Goal: Task Accomplishment & Management: Complete application form

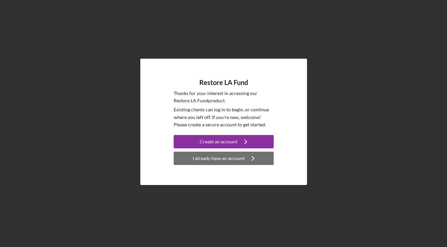
click at [233, 159] on div "I already have an account" at bounding box center [219, 158] width 52 height 13
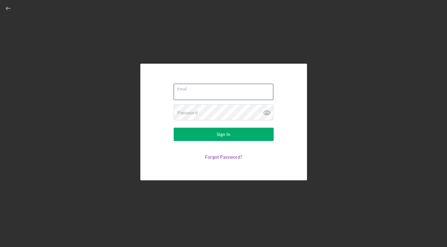
type input "[PERSON_NAME][EMAIL_ADDRESS][DOMAIN_NAME]"
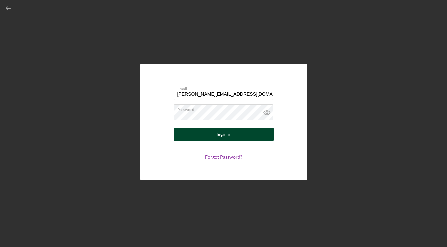
click at [219, 136] on div "Sign In" at bounding box center [224, 134] width 14 height 13
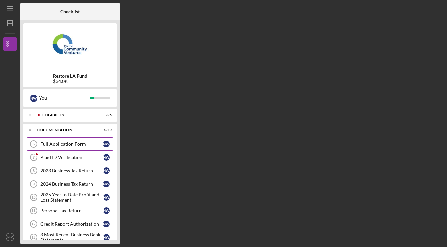
click at [69, 144] on div "Full Application Form" at bounding box center [71, 143] width 63 height 5
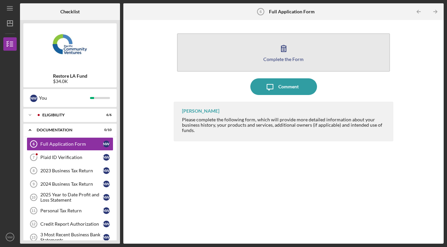
click at [275, 55] on button "Complete the Form Form" at bounding box center [283, 52] width 213 height 38
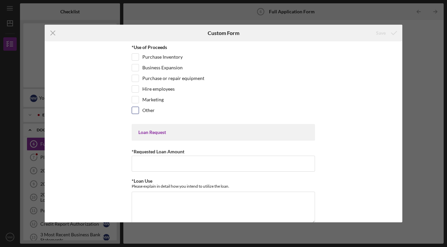
click at [137, 110] on input "Other" at bounding box center [135, 110] width 7 height 7
checkbox input "true"
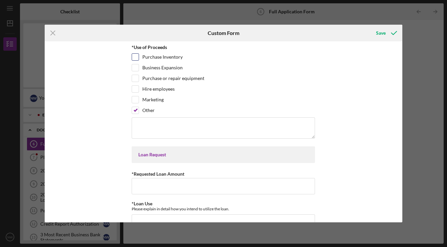
scroll to position [1, 0]
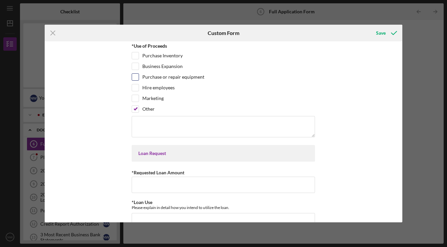
click at [135, 76] on input "Purchase or repair equipment" at bounding box center [135, 77] width 7 height 7
checkbox input "true"
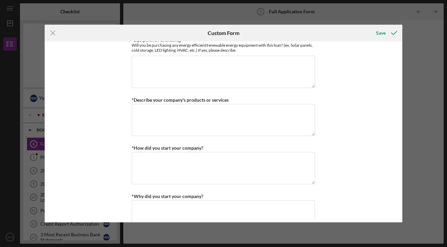
scroll to position [308, 0]
click at [53, 31] on icon "Icon/Menu Close" at bounding box center [53, 33] width 17 height 17
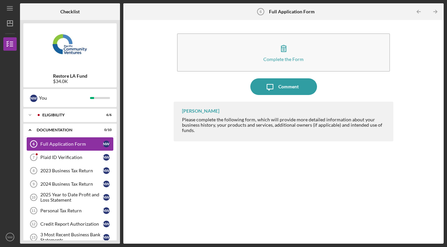
click at [72, 146] on div "Full Application Form" at bounding box center [71, 143] width 63 height 5
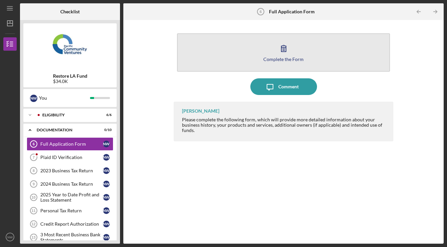
click at [273, 61] on div "Complete the Form" at bounding box center [283, 59] width 40 height 5
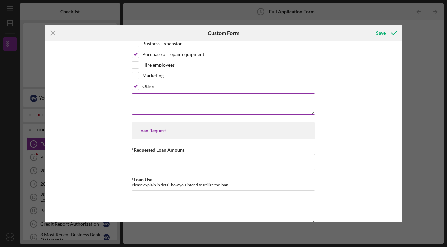
scroll to position [29, 0]
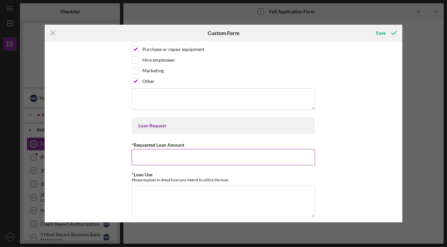
click at [207, 157] on input "*Requested Loan Amount" at bounding box center [223, 157] width 183 height 16
type input "$38,000"
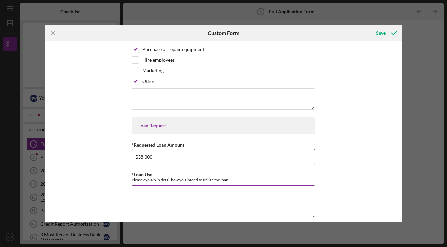
scroll to position [48, 0]
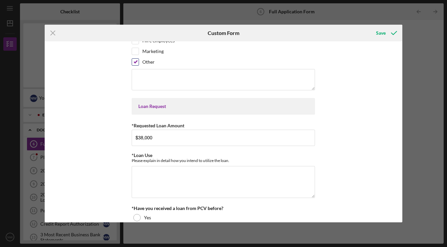
click at [136, 62] on input "Other" at bounding box center [135, 62] width 7 height 7
checkbox input "false"
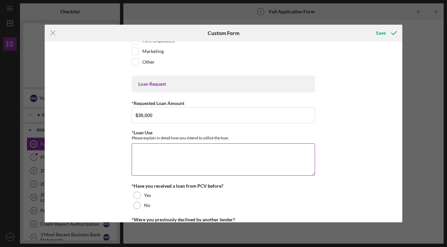
click at [183, 158] on textarea "*Loan Use" at bounding box center [223, 159] width 183 height 32
click at [135, 151] on textarea "Refinance my PCV loan" at bounding box center [223, 159] width 183 height 32
click at [174, 151] on textarea "This is a refinance my PCV loan" at bounding box center [223, 159] width 183 height 32
click at [226, 149] on textarea "This is a refinance of my PCV loan" at bounding box center [223, 159] width 183 height 32
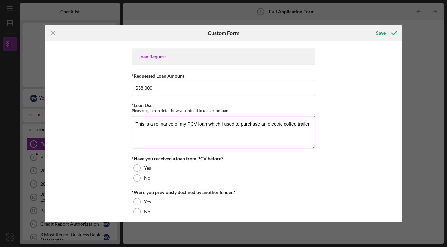
scroll to position [80, 0]
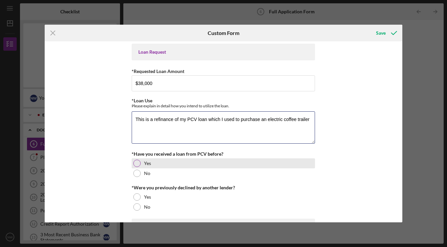
type textarea "This is a refinance of my PCV loan which I used to purchase an electric coffee …"
click at [137, 165] on div at bounding box center [136, 163] width 7 height 7
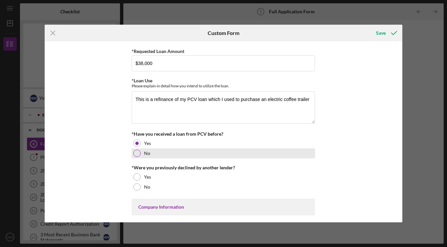
scroll to position [119, 0]
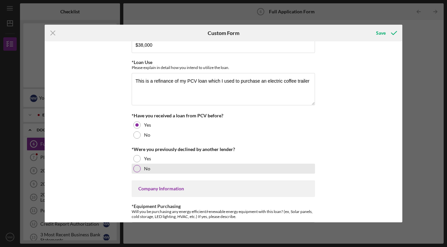
click at [136, 168] on div at bounding box center [136, 168] width 7 height 7
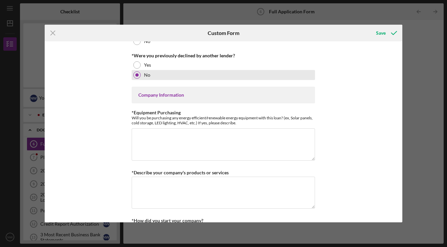
scroll to position [214, 0]
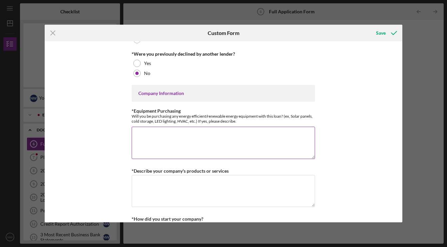
click at [208, 140] on textarea "*Equipment Purchasing" at bounding box center [223, 143] width 183 height 32
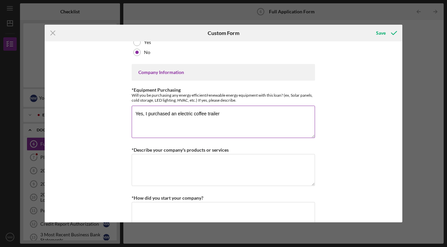
scroll to position [236, 0]
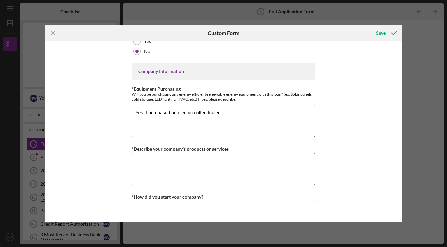
type textarea "Yes, I purchased an electric coffee trailer"
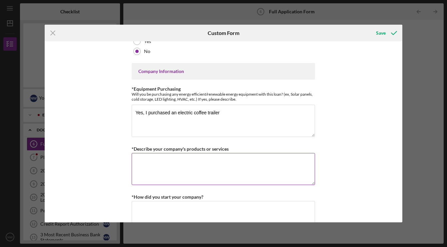
click at [236, 172] on textarea "*Describe your company's products or services" at bounding box center [223, 169] width 183 height 32
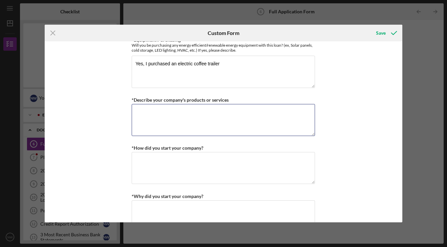
scroll to position [280, 0]
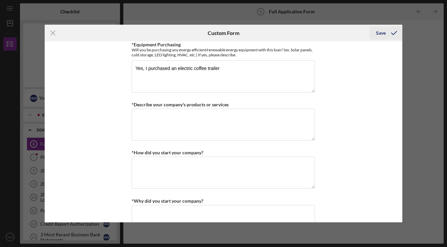
click at [381, 34] on div "Save" at bounding box center [381, 32] width 10 height 13
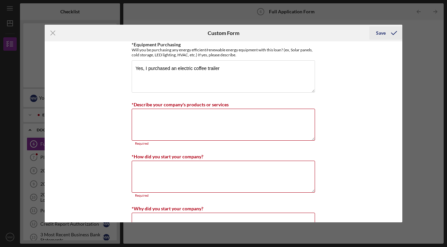
scroll to position [339, 0]
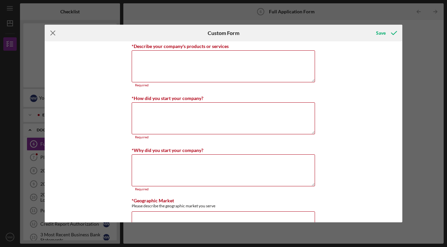
click at [53, 34] on icon "Icon/Menu Close" at bounding box center [53, 33] width 17 height 17
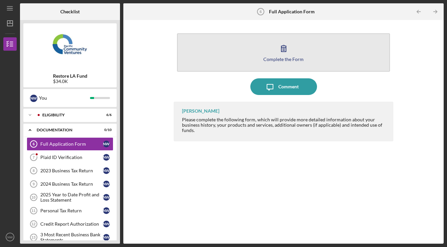
click at [283, 58] on div "Complete the Form" at bounding box center [283, 59] width 40 height 5
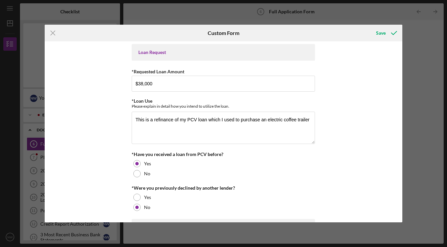
scroll to position [85, 0]
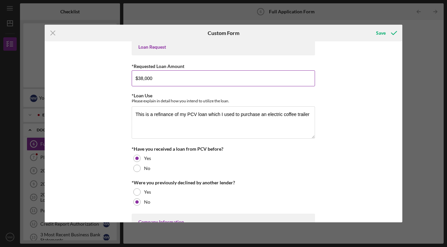
click at [141, 79] on input "$38,000" at bounding box center [223, 78] width 183 height 16
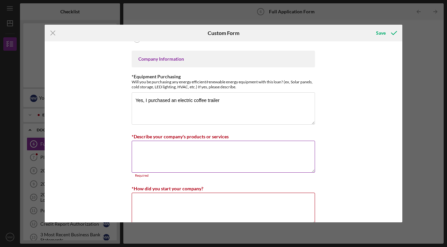
scroll to position [250, 0]
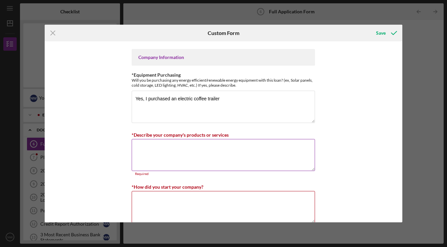
type input "$34,000"
click at [231, 159] on textarea "*Describe your company's products or services" at bounding box center [223, 155] width 183 height 32
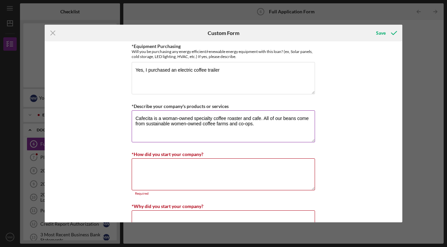
scroll to position [281, 0]
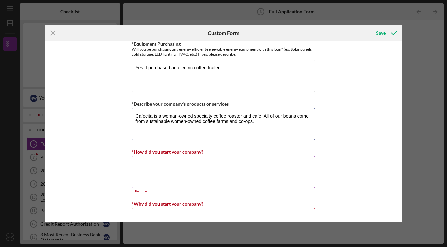
type textarea "Cafecita is a woman-owned specialty coffee roaster and cafe. All of our beans c…"
click at [172, 172] on textarea "*How did you start your company?" at bounding box center [223, 172] width 183 height 32
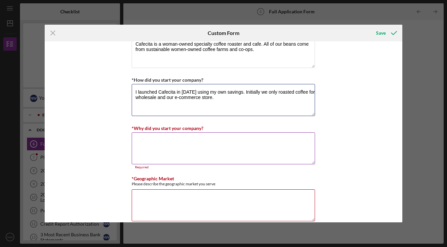
scroll to position [367, 0]
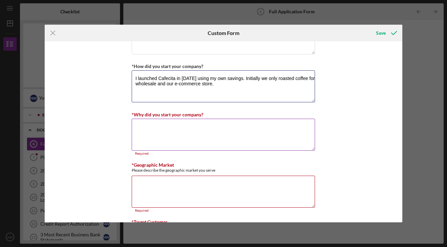
type textarea "I launched Cafecita in [DATE] using my own savings. Initially we only roasted c…"
click at [141, 137] on textarea "*Why did you start your company?" at bounding box center [223, 135] width 183 height 32
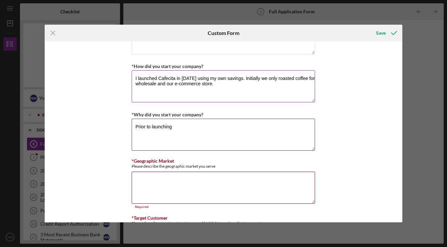
type textarea "Prior to launching"
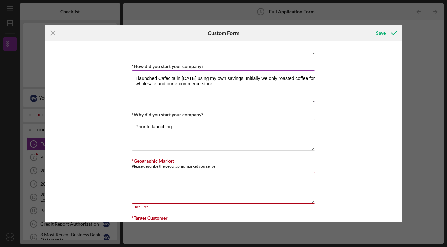
click at [240, 84] on textarea "I launched Cafecita in [DATE] using my own savings. Initially we only roasted c…" at bounding box center [223, 86] width 183 height 32
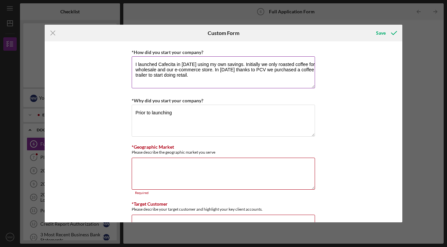
scroll to position [383, 0]
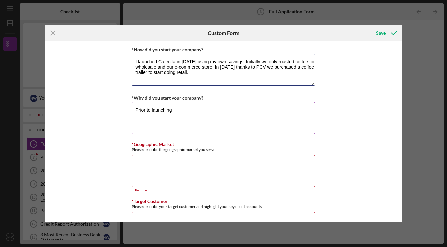
type textarea "I launched Cafecita in [DATE] using my own savings. Initially we only roasted c…"
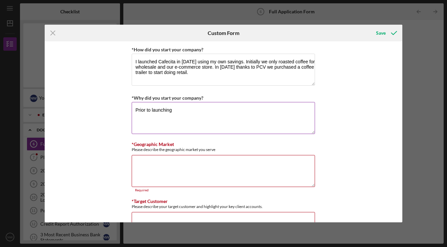
click at [182, 112] on textarea "Prior to launching" at bounding box center [223, 118] width 183 height 32
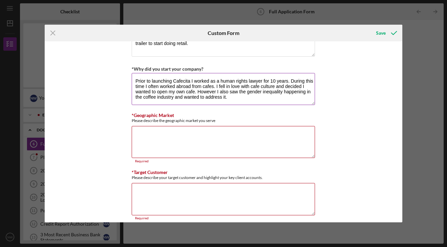
scroll to position [415, 0]
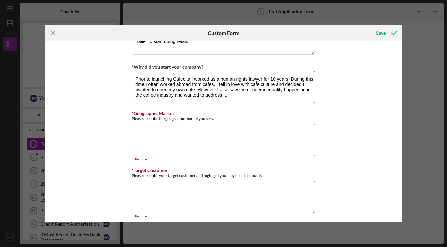
type textarea "Prior to launching Cafecita I worked as a human rights lawyer for 10 years. Dur…"
click at [156, 147] on textarea "*Geographic Market" at bounding box center [223, 140] width 183 height 32
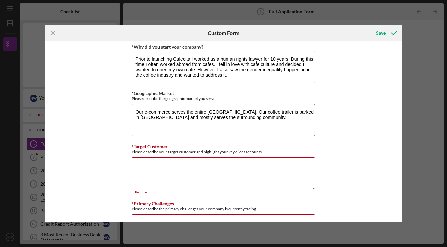
scroll to position [435, 0]
type textarea "Our e-commerce serves the entire [GEOGRAPHIC_DATA]. Our coffee trailer is parke…"
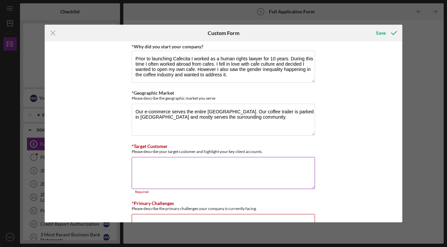
click at [171, 167] on textarea "*Target Customer" at bounding box center [223, 173] width 183 height 32
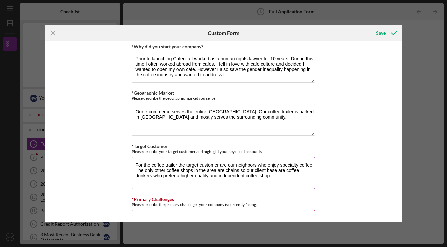
click at [225, 163] on textarea "For the coffee trailer the target customer are our neighbors who enjoy specialt…" at bounding box center [223, 173] width 183 height 32
click at [218, 163] on textarea "For the coffee trailer the target customer are our neighbors who enjoy specialt…" at bounding box center [223, 173] width 183 height 32
click at [246, 174] on textarea "For the coffee trailer the target customers are our neighbors who enjoy special…" at bounding box center [223, 173] width 183 height 32
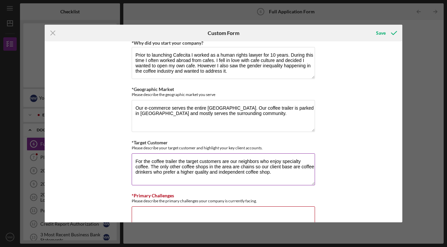
click at [282, 165] on textarea "For the coffee trailer the target customers are our neighbors who enjoy special…" at bounding box center [223, 169] width 183 height 32
click at [231, 169] on textarea "For the coffee trailer the target customers are our neighbors who enjoy special…" at bounding box center [223, 169] width 183 height 32
click at [285, 172] on textarea "For the coffee trailer the target customers are our neighbors who enjoy special…" at bounding box center [223, 169] width 183 height 32
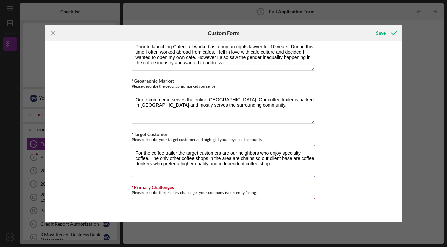
scroll to position [449, 0]
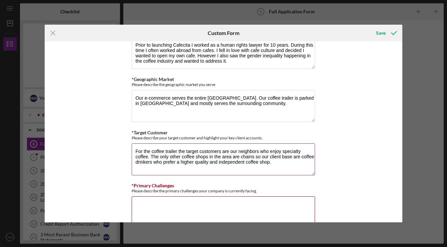
click at [209, 160] on textarea "For the coffee trailer the target customers are our neighbors who enjoy special…" at bounding box center [223, 159] width 183 height 32
click at [293, 163] on textarea "For the coffee trailer the target customers are our neighbors who enjoy special…" at bounding box center [223, 159] width 183 height 32
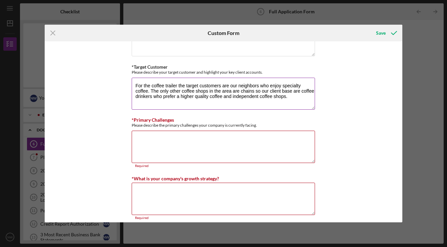
scroll to position [515, 0]
type textarea "For the coffee trailer the target customers are our neighbors who enjoy special…"
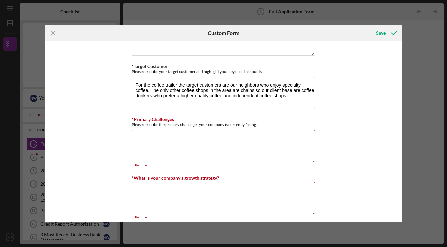
click at [238, 137] on textarea "*Primary Challenges" at bounding box center [223, 146] width 183 height 32
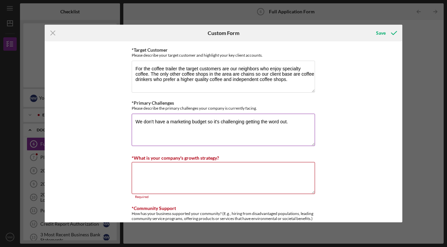
scroll to position [532, 0]
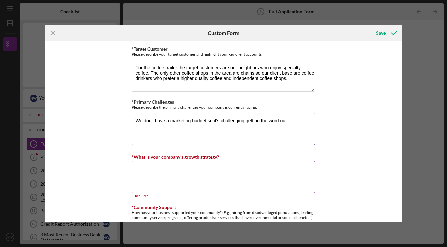
type textarea "We don't have a marketing budget so it's challenging getting the word out."
click at [187, 172] on textarea "*What is your company's growth strategy?" at bounding box center [223, 177] width 183 height 32
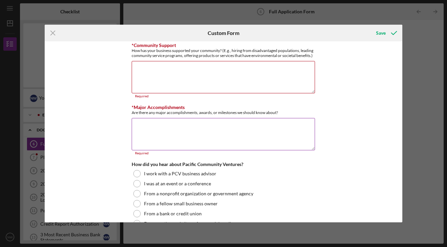
scroll to position [689, 0]
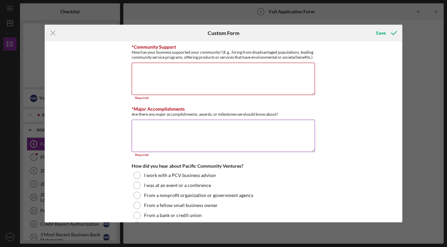
type textarea "We've been very fortunate to grow every month since opening. Our strategy is to…"
click at [173, 127] on textarea "*Major Accomplishments" at bounding box center [223, 136] width 183 height 32
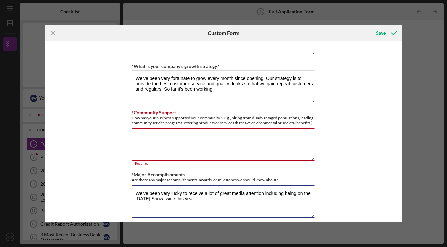
scroll to position [623, 0]
type textarea "We've been very lucky to receive a lot of great media attention including being…"
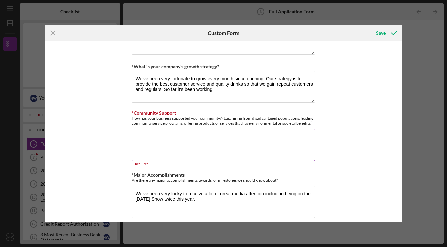
click at [178, 151] on textarea "*Community Support" at bounding box center [223, 145] width 183 height 32
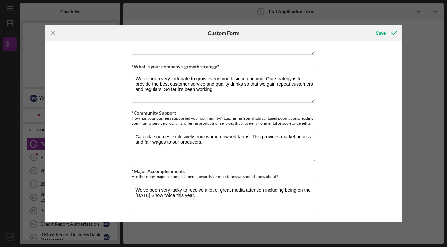
click at [205, 136] on textarea "Cafecita sources exclusively from women-owned farms. This provides market acces…" at bounding box center [223, 145] width 183 height 32
click at [236, 140] on textarea "Cafecita sources exclusively from sustainable women-owned farms. This provides …" at bounding box center [223, 145] width 183 height 32
click at [300, 141] on textarea "Cafecita sources exclusively from sustainable women-owned farms. This provides …" at bounding box center [223, 145] width 183 height 32
click at [149, 145] on textarea "Cafecita sources exclusively from sustainable women-owned farms. This provides …" at bounding box center [223, 145] width 183 height 32
click at [165, 146] on textarea "Cafecita sources exclusively from sustainable women-owned farms. This provides …" at bounding box center [223, 145] width 183 height 32
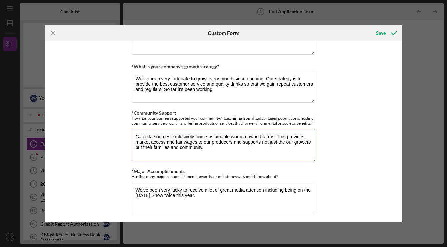
click at [207, 147] on textarea "Cafecita sources exclusively from sustainable women-owned farms. This provides …" at bounding box center [223, 145] width 183 height 32
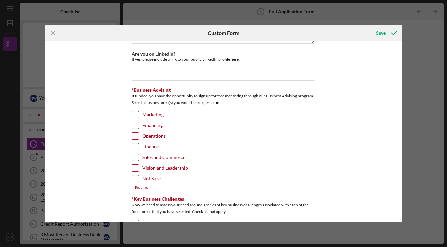
scroll to position [1007, 0]
type textarea "Cafecita sources exclusively from sustainable women-owned farms. This provides …"
click at [136, 175] on input "Not Sure" at bounding box center [135, 177] width 7 height 7
checkbox input "true"
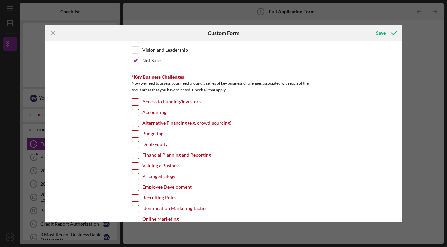
scroll to position [1124, 0]
click at [134, 100] on input "Access to Funding/Investors" at bounding box center [135, 102] width 7 height 7
checkbox input "true"
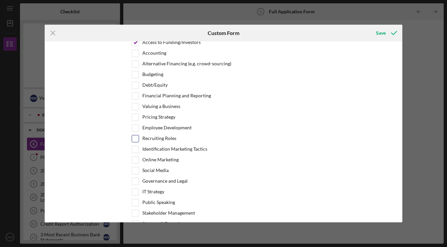
scroll to position [1184, 0]
click at [137, 104] on input "Valuing a Business" at bounding box center [135, 106] width 7 height 7
checkbox input "true"
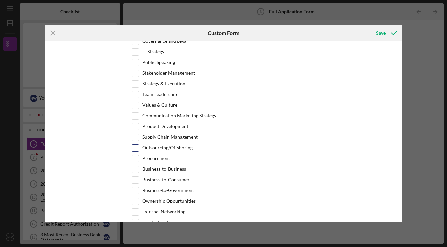
scroll to position [1324, 0]
click at [134, 123] on input "Product Development" at bounding box center [135, 126] width 7 height 7
checkbox input "true"
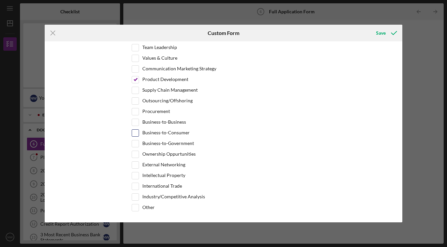
scroll to position [1370, 0]
click at [136, 119] on input "Business-to-Business" at bounding box center [135, 122] width 7 height 7
checkbox input "true"
click at [290, 167] on div "External Networking" at bounding box center [223, 166] width 183 height 11
click at [380, 34] on div "Save" at bounding box center [381, 32] width 10 height 13
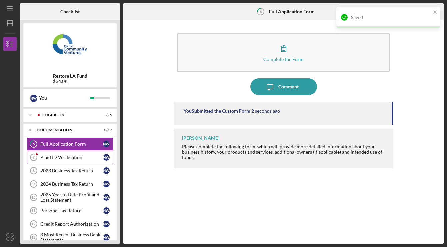
click at [54, 158] on div "Plaid ID Verification" at bounding box center [71, 157] width 63 height 5
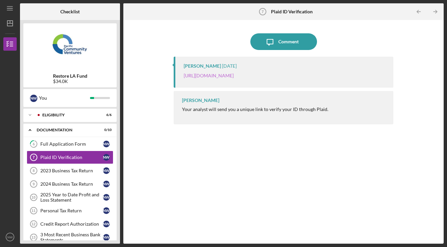
click at [229, 78] on link "[URL][DOMAIN_NAME]" at bounding box center [209, 76] width 50 height 6
click at [234, 75] on link "[URL][DOMAIN_NAME]" at bounding box center [209, 76] width 50 height 6
click at [67, 171] on div "2023 Business Tax Return" at bounding box center [71, 170] width 63 height 5
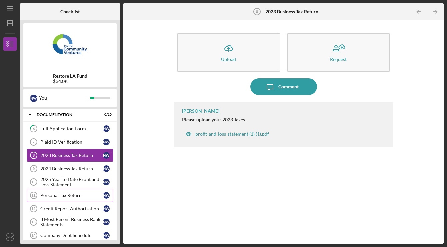
scroll to position [17, 0]
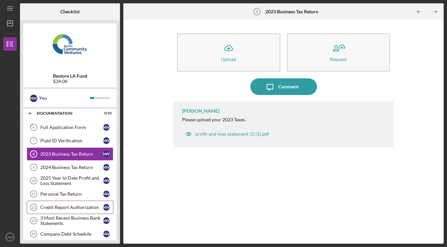
click at [77, 206] on div "Credit Report Authorization" at bounding box center [71, 207] width 63 height 5
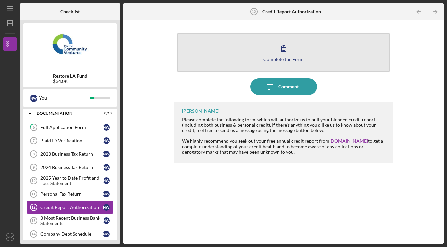
click at [288, 58] on div "Complete the Form" at bounding box center [283, 59] width 40 height 5
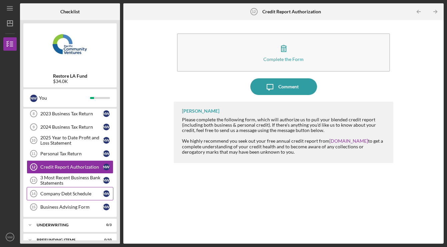
scroll to position [61, 0]
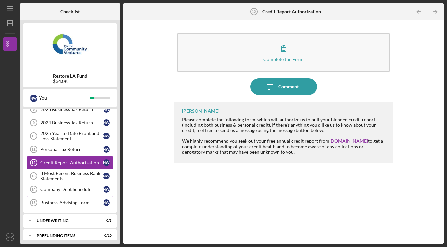
click at [79, 204] on div "Business Advising Form" at bounding box center [71, 202] width 63 height 5
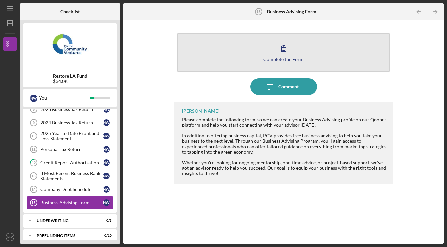
click at [284, 55] on icon "button" at bounding box center [283, 48] width 17 height 17
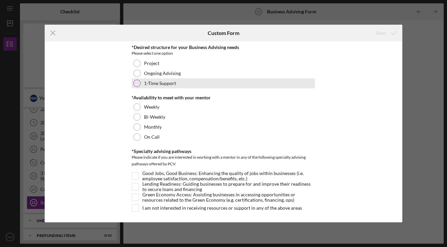
click at [137, 82] on div at bounding box center [136, 83] width 7 height 7
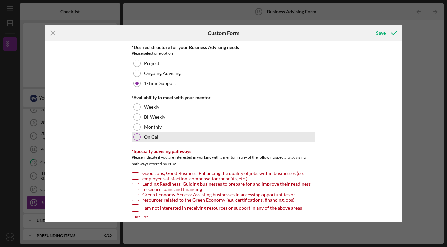
click at [135, 135] on div at bounding box center [136, 136] width 7 height 7
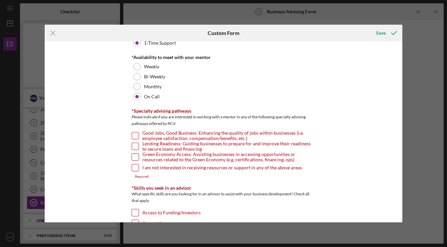
scroll to position [41, 0]
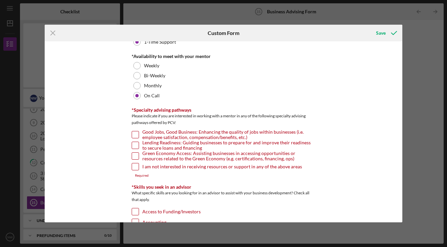
click at [135, 166] on input "I am not interested in receiving resources or support in any of the above areas" at bounding box center [135, 166] width 7 height 7
checkbox input "true"
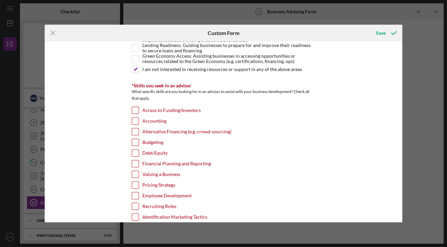
scroll to position [139, 0]
click at [136, 108] on input "Access to Funding/Investors" at bounding box center [135, 110] width 7 height 7
checkbox input "true"
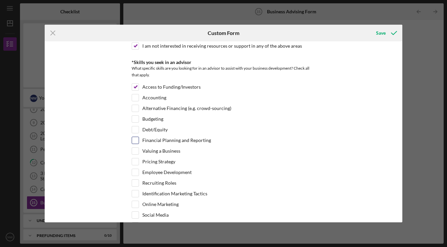
scroll to position [163, 0]
click at [135, 149] on input "Valuing a Business" at bounding box center [135, 150] width 7 height 7
checkbox input "true"
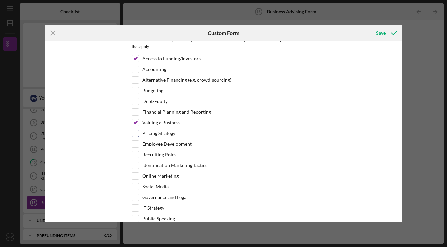
scroll to position [192, 0]
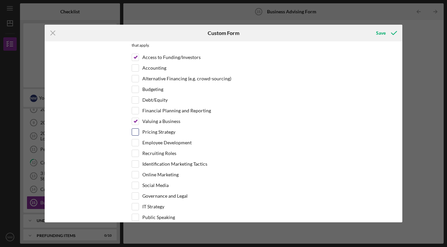
click at [137, 132] on input "Pricing Strategy" at bounding box center [135, 132] width 7 height 7
checkbox input "true"
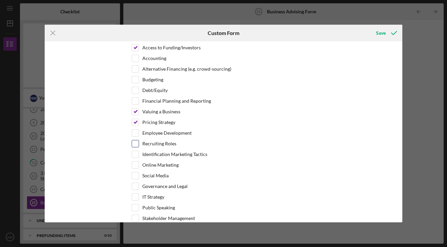
scroll to position [203, 0]
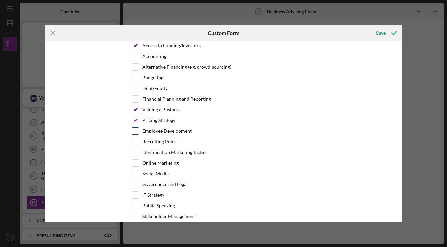
click at [135, 131] on input "Employee Development" at bounding box center [135, 131] width 7 height 7
checkbox input "true"
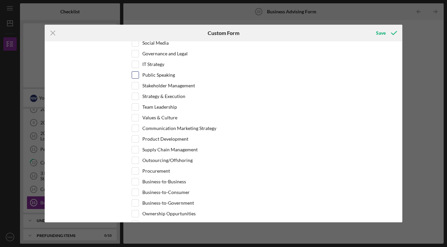
scroll to position [334, 0]
click at [133, 138] on input "Product Development" at bounding box center [135, 138] width 7 height 7
checkbox input "true"
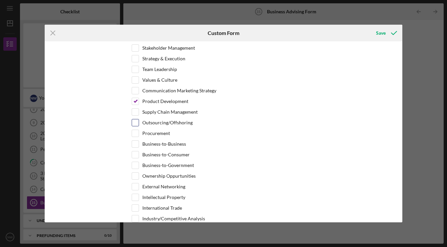
scroll to position [372, 0]
click at [135, 143] on input "Business-to-Business" at bounding box center [135, 143] width 7 height 7
checkbox input "true"
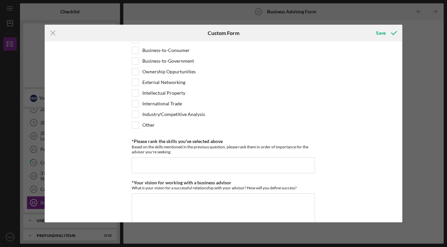
scroll to position [481, 0]
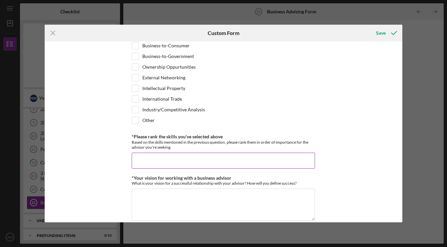
click at [222, 161] on input "*Please rank the skills you've selected above" at bounding box center [223, 161] width 183 height 16
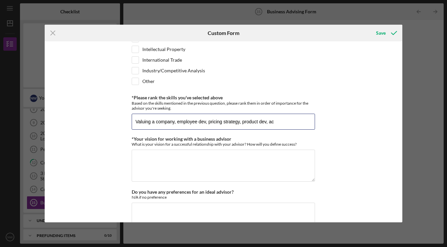
scroll to position [521, 0]
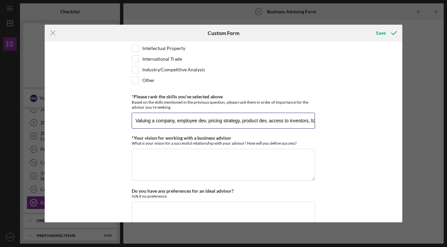
type input "Valuing a company, employee dev, pricing strategy, product dev, access to inves…"
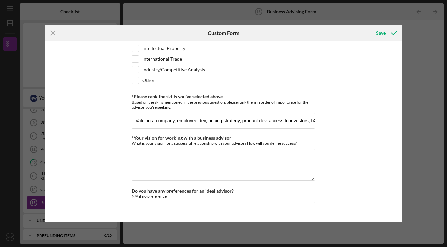
click at [371, 147] on div "*Desired structure for your Business Advising needs Please select one option Pr…" at bounding box center [224, 131] width 358 height 181
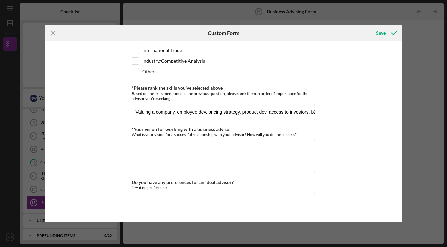
scroll to position [532, 0]
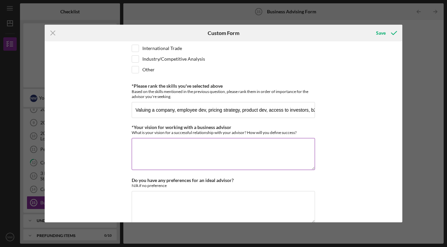
click at [268, 146] on textarea "*Your vision for working with a business advisor" at bounding box center [223, 154] width 183 height 32
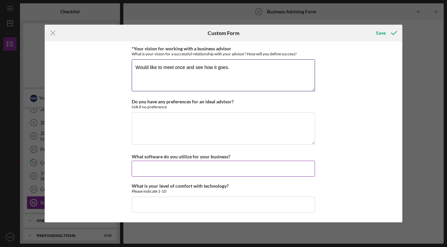
scroll to position [610, 0]
type textarea "Would like to meet once and see how it goes."
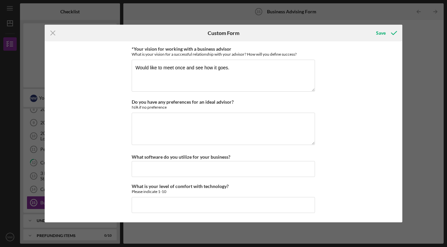
click at [240, 164] on input "What software do you utilize for your business?" at bounding box center [223, 169] width 183 height 16
type input "quickbooks"
click at [373, 133] on div "*Desired structure for your Business Advising needs Please select one option Pr…" at bounding box center [224, 131] width 358 height 181
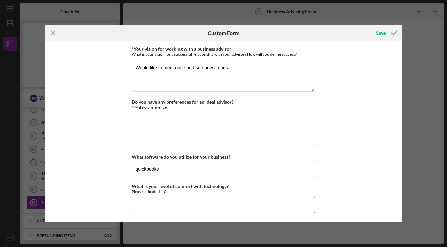
click at [295, 205] on input "What is your level of comfort with technology?" at bounding box center [223, 205] width 183 height 16
type input "7"
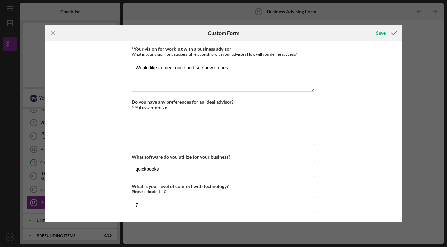
click at [372, 154] on div "*Desired structure for your Business Advising needs Please select one option Pr…" at bounding box center [224, 131] width 358 height 181
click at [292, 122] on textarea "Do you have any preferences for an ideal advisor?" at bounding box center [223, 129] width 183 height 32
type textarea "N/A"
click at [382, 31] on div "Save" at bounding box center [381, 32] width 10 height 13
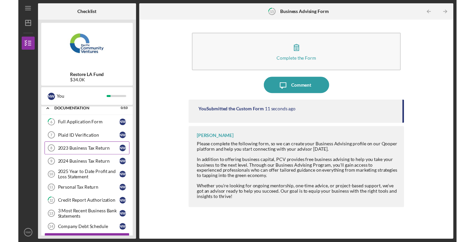
scroll to position [21, 0]
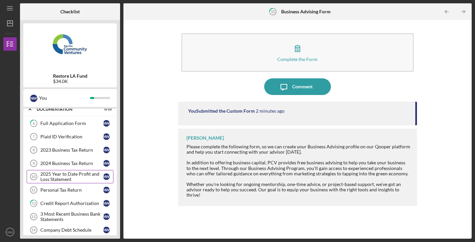
click at [76, 176] on div "2025 Year to Date Profit and Loss Statement" at bounding box center [71, 176] width 63 height 11
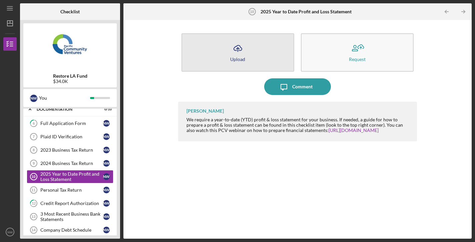
click at [248, 50] on button "Icon/Upload Upload" at bounding box center [237, 52] width 113 height 38
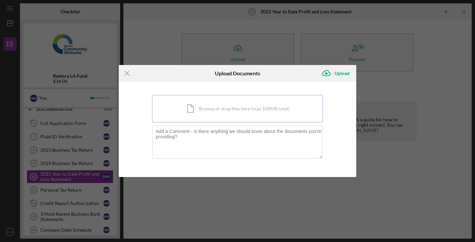
click at [217, 112] on div "Icon/Document Browse or drag files here (max 100MB total) Tap to choose files o…" at bounding box center [237, 108] width 171 height 27
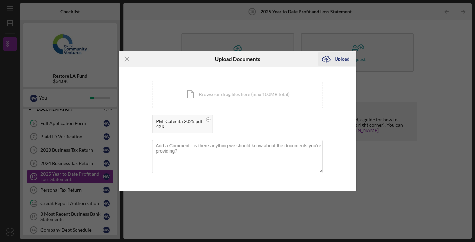
click at [343, 59] on div "Upload" at bounding box center [341, 58] width 15 height 13
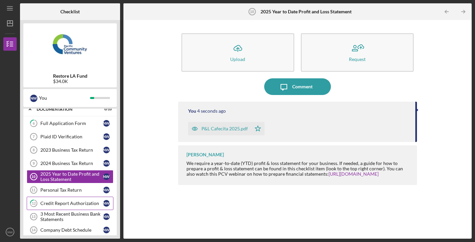
click at [89, 202] on div "Credit Report Authorization" at bounding box center [71, 203] width 63 height 5
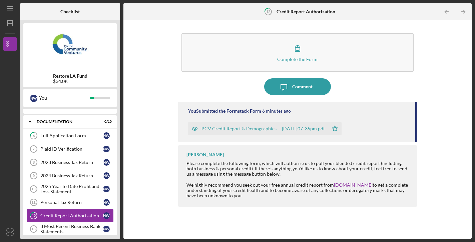
scroll to position [8, 0]
click at [71, 205] on div "Personal Tax Return" at bounding box center [71, 202] width 63 height 5
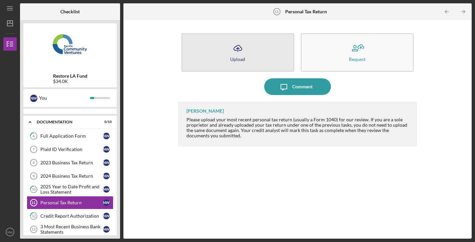
click at [237, 59] on div "Upload" at bounding box center [237, 59] width 15 height 5
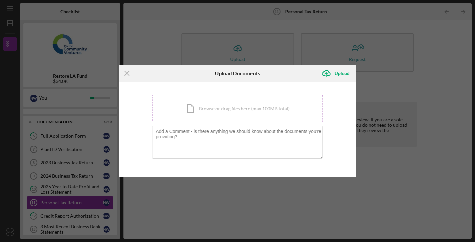
click at [222, 110] on div "Icon/Document Browse or drag files here (max 100MB total) Tap to choose files o…" at bounding box center [237, 108] width 171 height 27
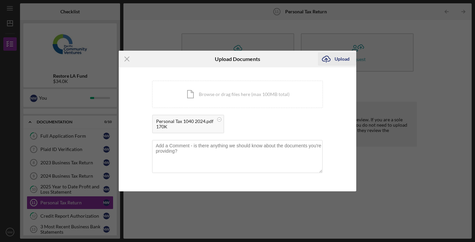
click at [336, 58] on div "Upload" at bounding box center [341, 58] width 15 height 13
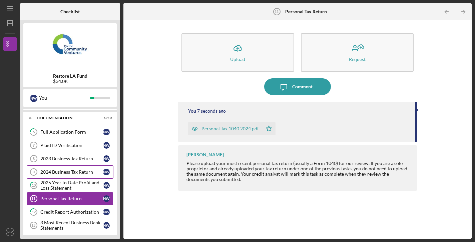
scroll to position [7, 0]
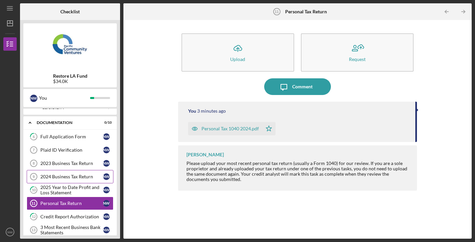
click at [67, 175] on div "2024 Business Tax Return" at bounding box center [71, 176] width 63 height 5
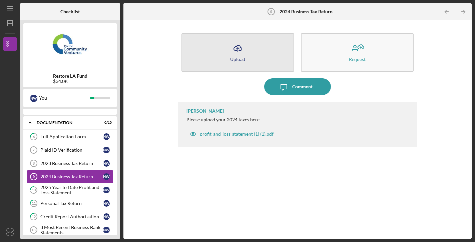
click at [232, 61] on div "Upload" at bounding box center [237, 59] width 15 height 5
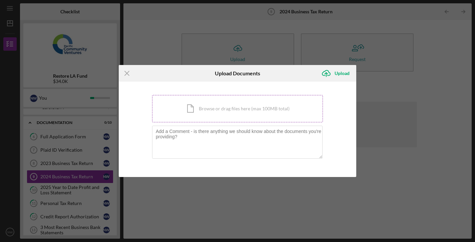
click at [225, 108] on div "Icon/Document Browse or drag files here (max 100MB total) Tap to choose files o…" at bounding box center [237, 108] width 171 height 27
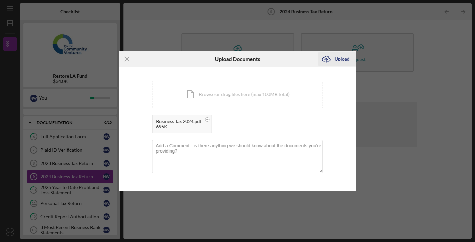
click at [340, 58] on div "Upload" at bounding box center [341, 58] width 15 height 13
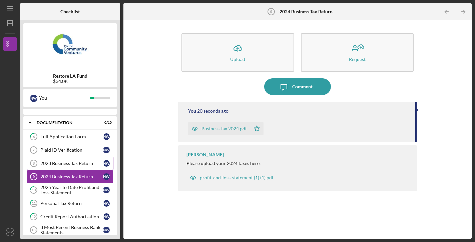
click at [81, 160] on link "2023 Business Tax Return 8 2023 Business Tax Return N W" at bounding box center [70, 163] width 87 height 13
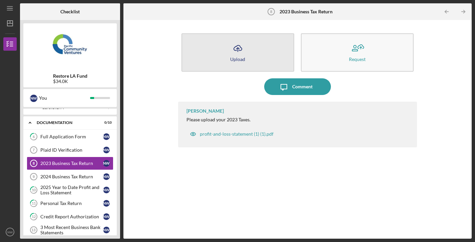
click at [238, 57] on div "Upload" at bounding box center [237, 59] width 15 height 5
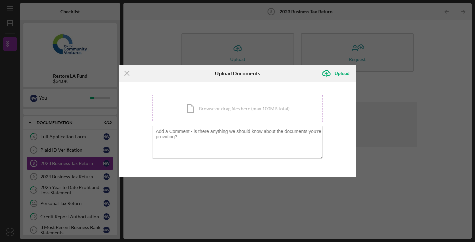
click at [223, 110] on div "Icon/Document Browse or drag files here (max 100MB total) Tap to choose files o…" at bounding box center [237, 108] width 171 height 27
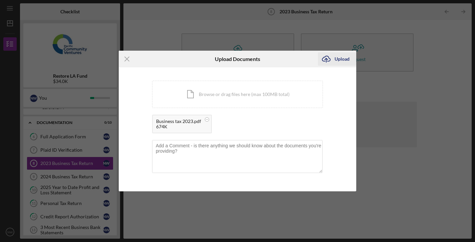
click at [341, 56] on div "Upload" at bounding box center [341, 58] width 15 height 13
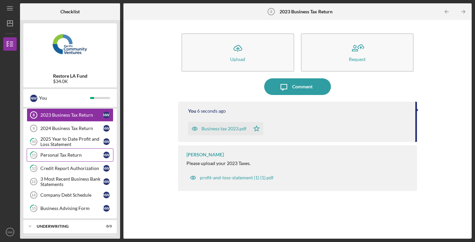
scroll to position [56, 0]
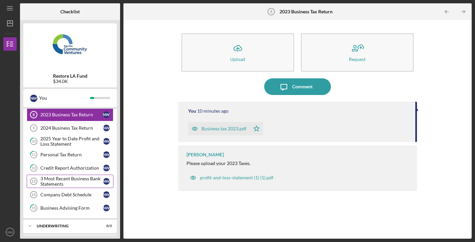
click at [65, 181] on div "3 Most Recent Business Bank Statements" at bounding box center [71, 181] width 63 height 11
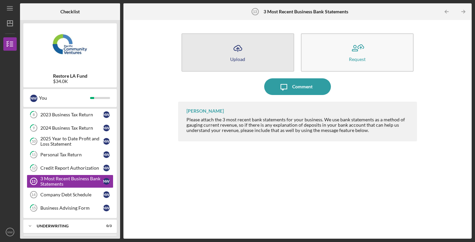
click at [246, 51] on button "Icon/Upload Upload" at bounding box center [237, 52] width 113 height 38
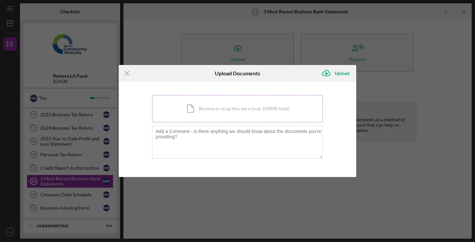
click at [243, 108] on div "Icon/Document Browse or drag files here (max 100MB total) Tap to choose files o…" at bounding box center [237, 108] width 171 height 27
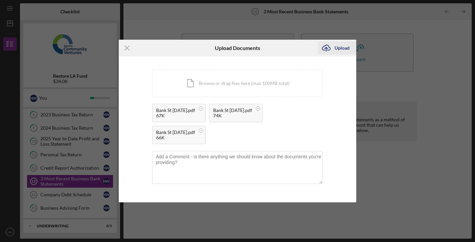
click at [340, 50] on div "Upload" at bounding box center [341, 47] width 15 height 13
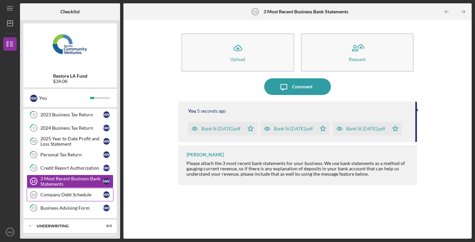
click at [77, 197] on div "Company Debt Schedule" at bounding box center [71, 194] width 63 height 5
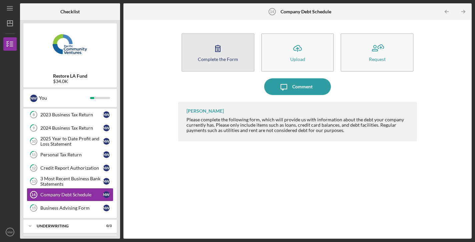
click at [219, 59] on div "Complete the Form" at bounding box center [218, 59] width 40 height 5
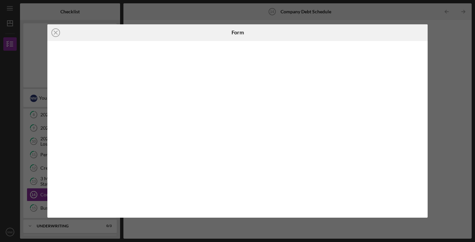
click at [444, 115] on div "Icon/Close Form" at bounding box center [237, 121] width 475 height 242
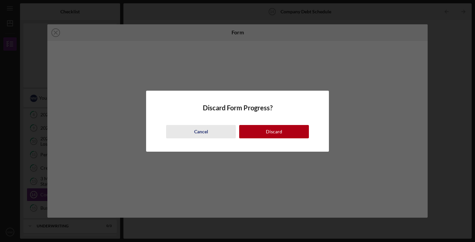
click at [197, 135] on div "Cancel" at bounding box center [201, 131] width 14 height 13
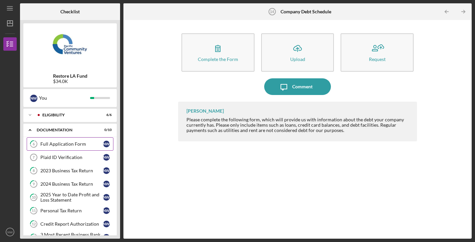
click at [67, 143] on div "Full Application Form" at bounding box center [71, 143] width 63 height 5
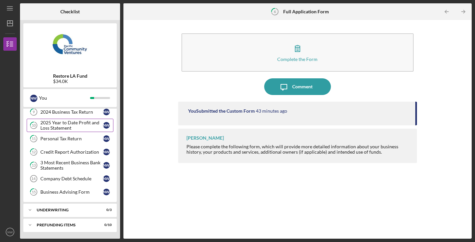
scroll to position [72, 0]
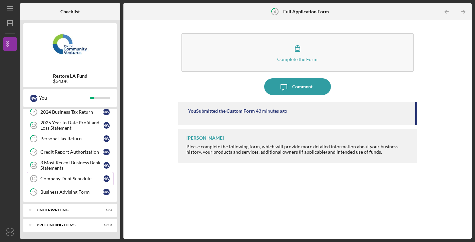
click at [71, 176] on div "Company Debt Schedule" at bounding box center [71, 178] width 63 height 5
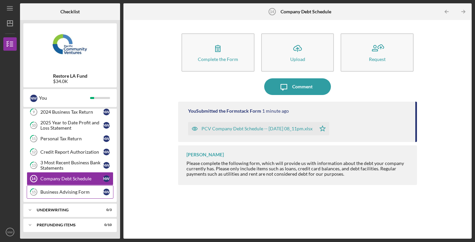
click at [71, 192] on div "Business Advising Form" at bounding box center [71, 191] width 63 height 5
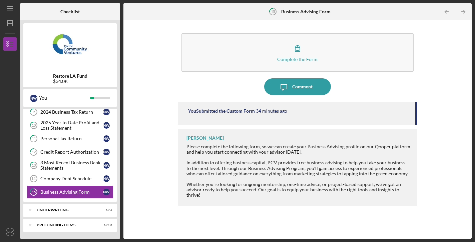
scroll to position [72, 0]
click at [57, 206] on div "Icon/Expander Underwriting 0 / 3" at bounding box center [69, 209] width 93 height 13
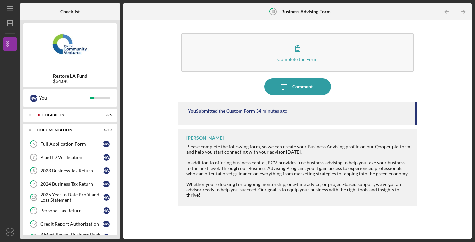
scroll to position [0, 0]
